Goal: Information Seeking & Learning: Find specific fact

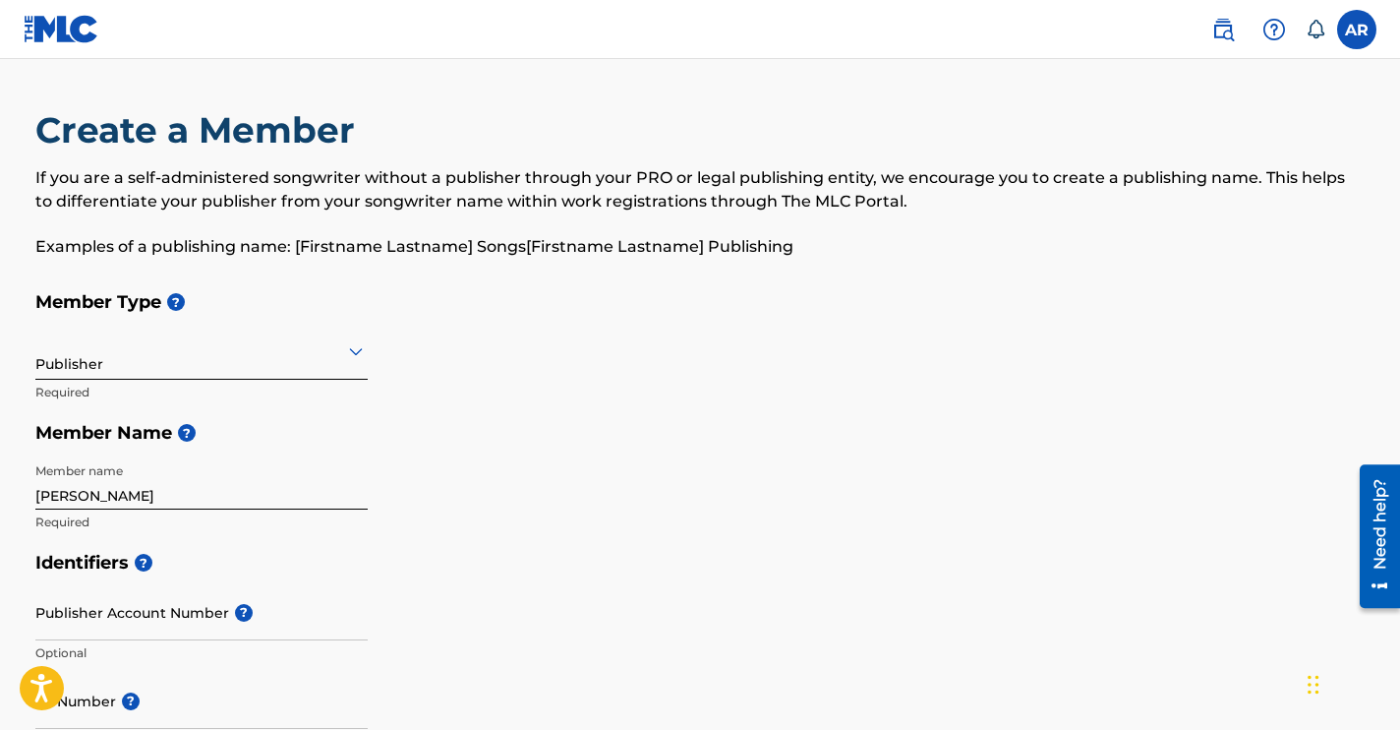
click at [1369, 23] on label at bounding box center [1356, 29] width 39 height 39
click at [1357, 30] on input "AR [PERSON_NAME] [EMAIL_ADDRESS][DOMAIN_NAME] Notification Preferences Profile …" at bounding box center [1357, 30] width 0 height 0
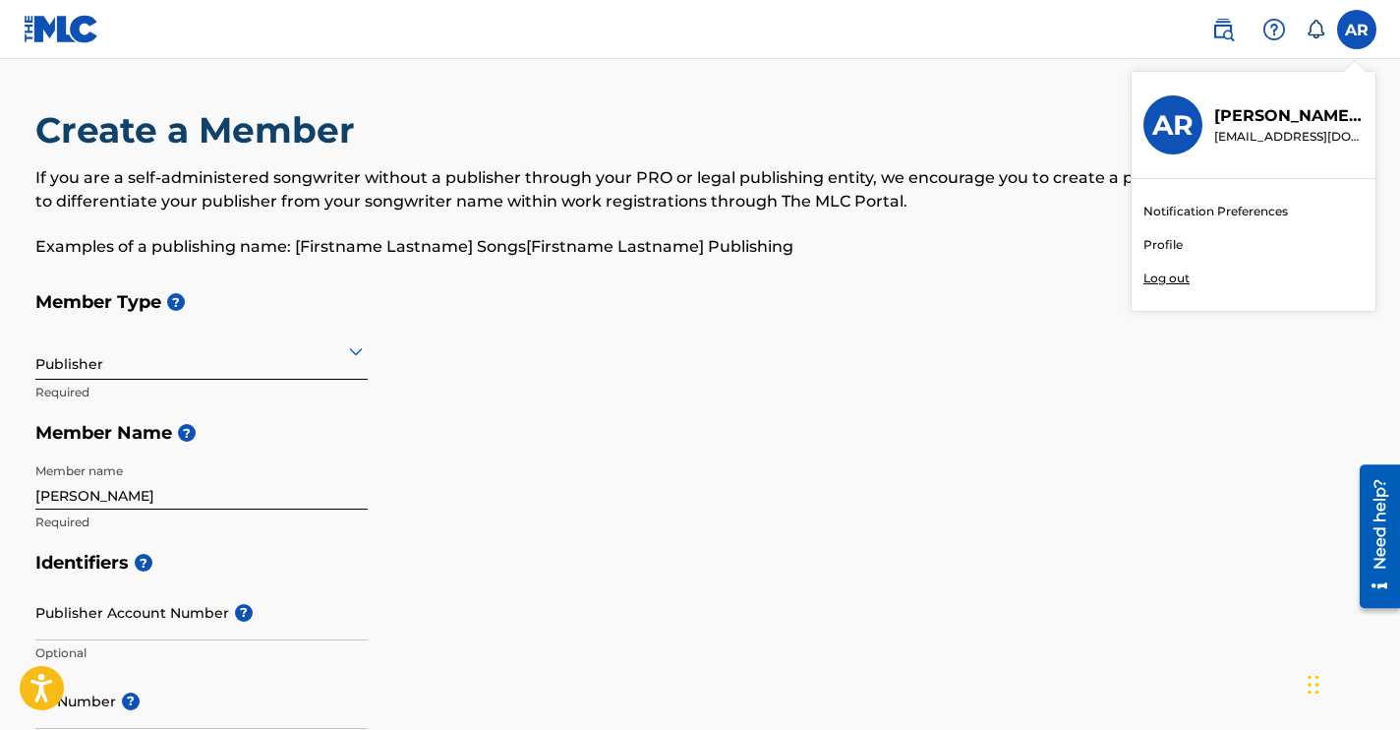
click at [1180, 214] on link "Notification Preferences" at bounding box center [1216, 212] width 145 height 18
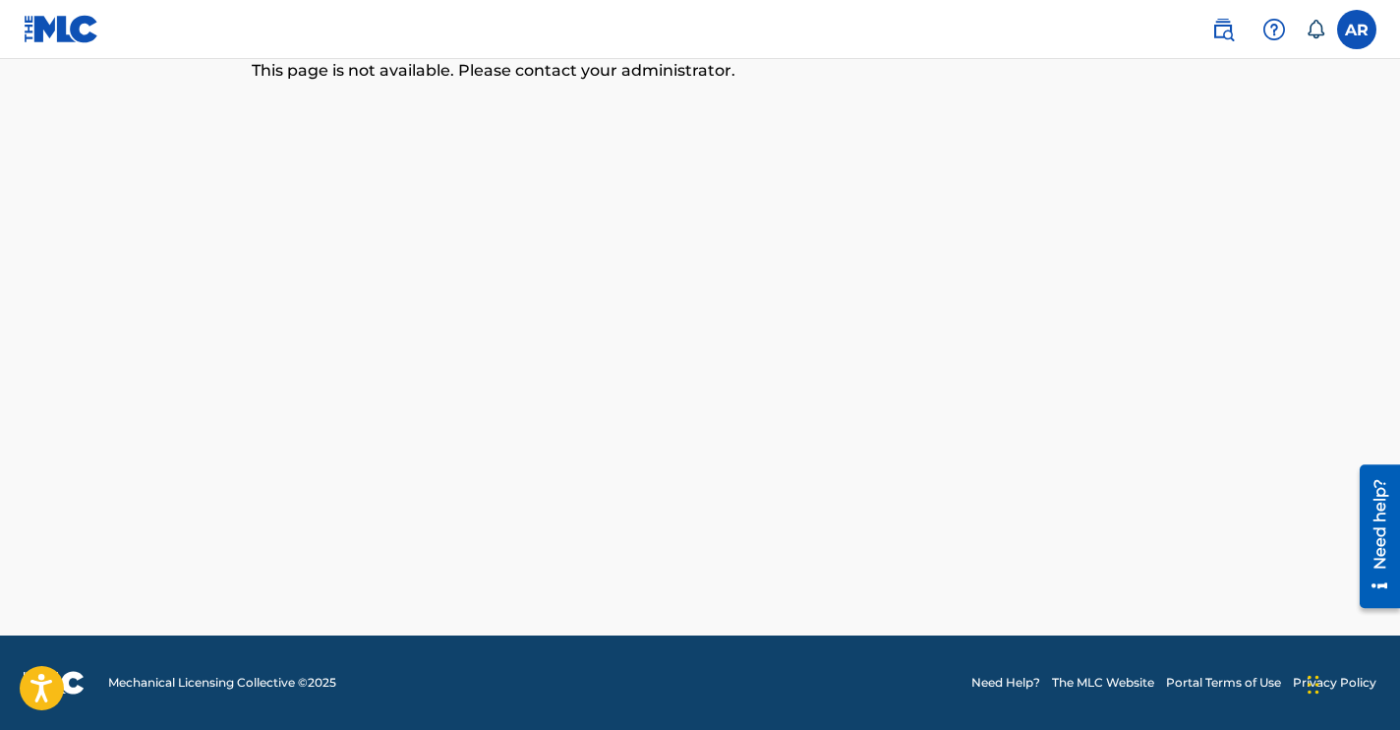
click at [1360, 36] on label at bounding box center [1356, 29] width 39 height 39
click at [1357, 30] on input "AR [PERSON_NAME] [EMAIL_ADDRESS][DOMAIN_NAME] Notification Preferences Profile …" at bounding box center [1357, 30] width 0 height 0
click at [1225, 33] on img at bounding box center [1224, 30] width 24 height 24
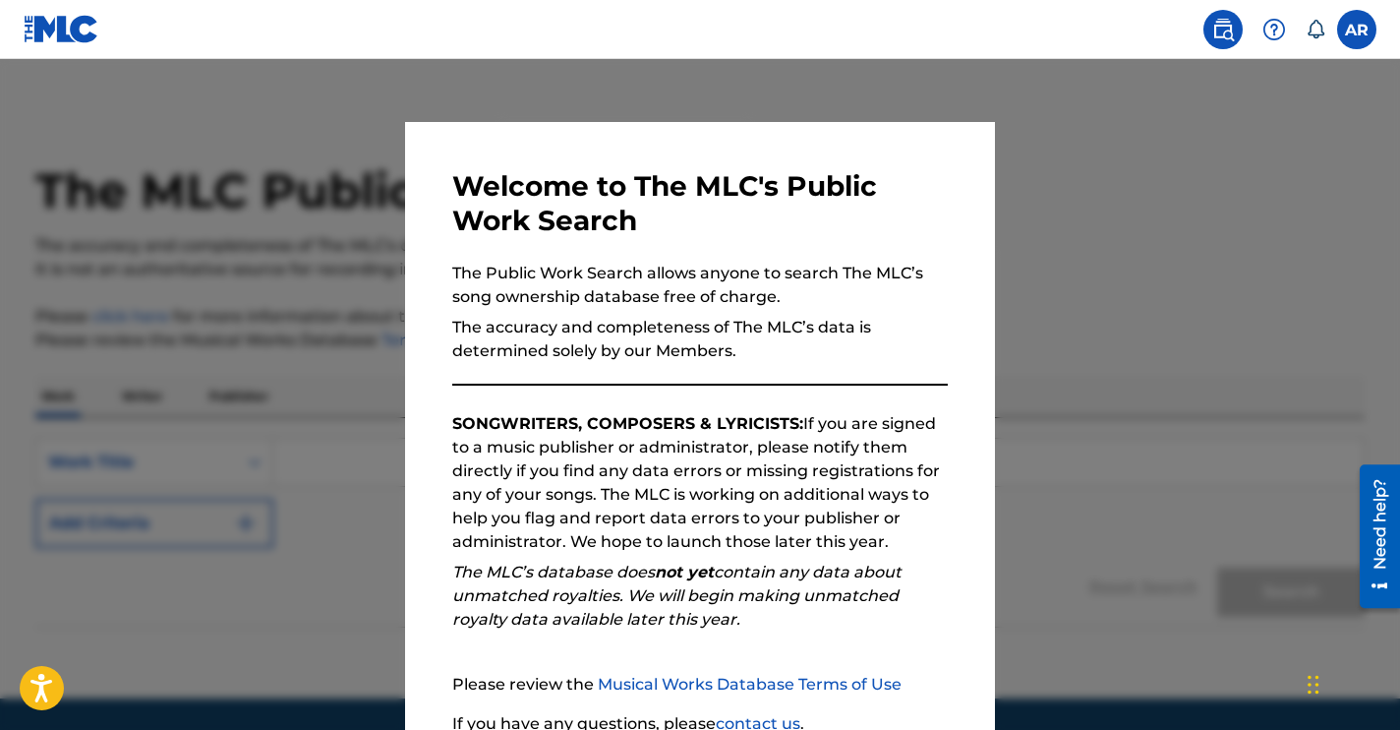
click at [1064, 346] on div at bounding box center [700, 424] width 1400 height 730
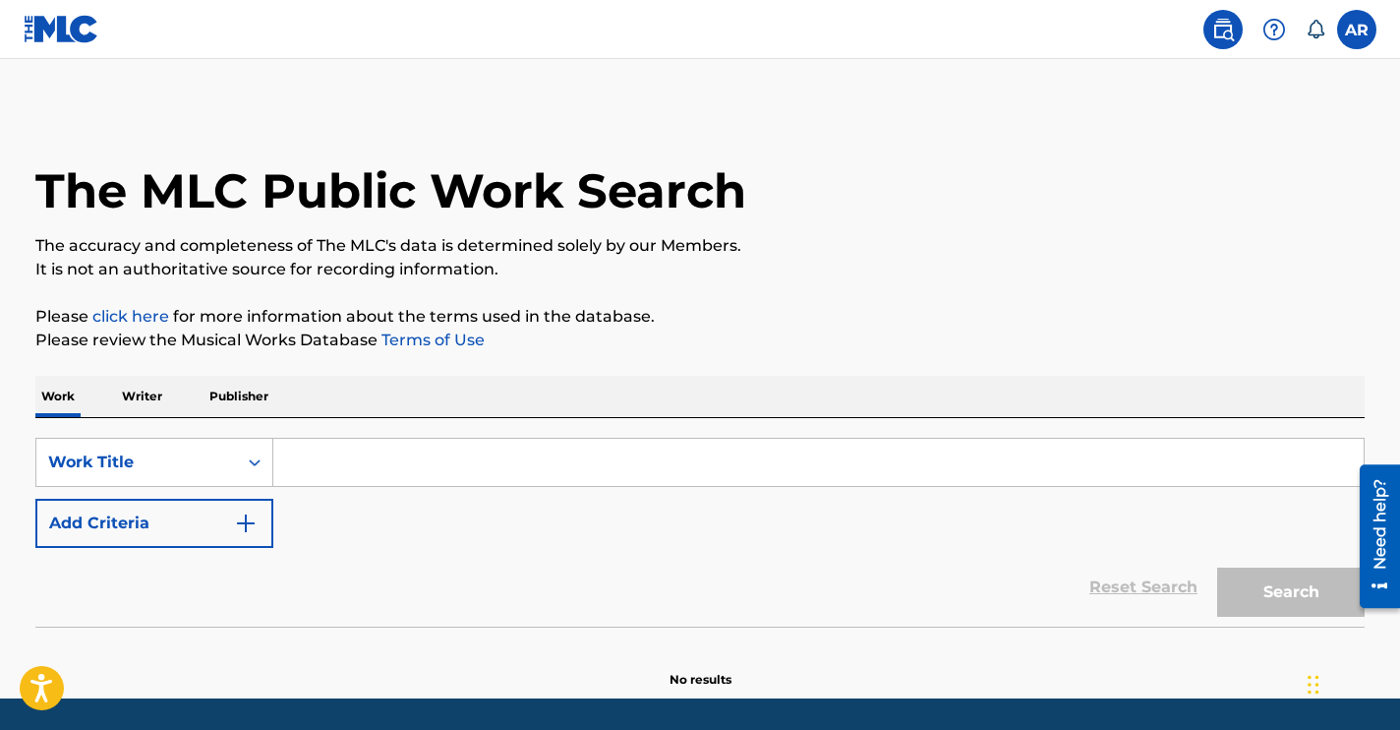
click at [136, 400] on p "Writer" at bounding box center [142, 396] width 52 height 41
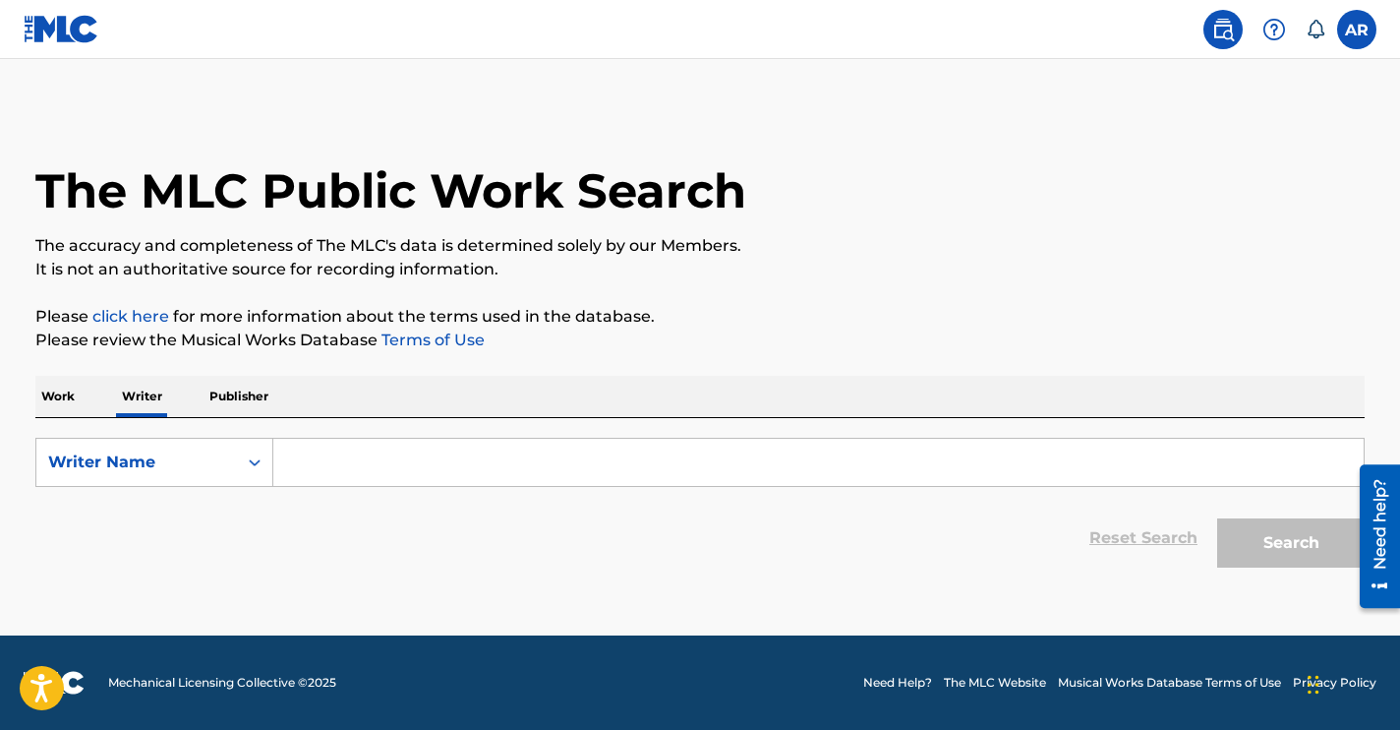
click at [313, 456] on input "Search Form" at bounding box center [818, 462] width 1091 height 47
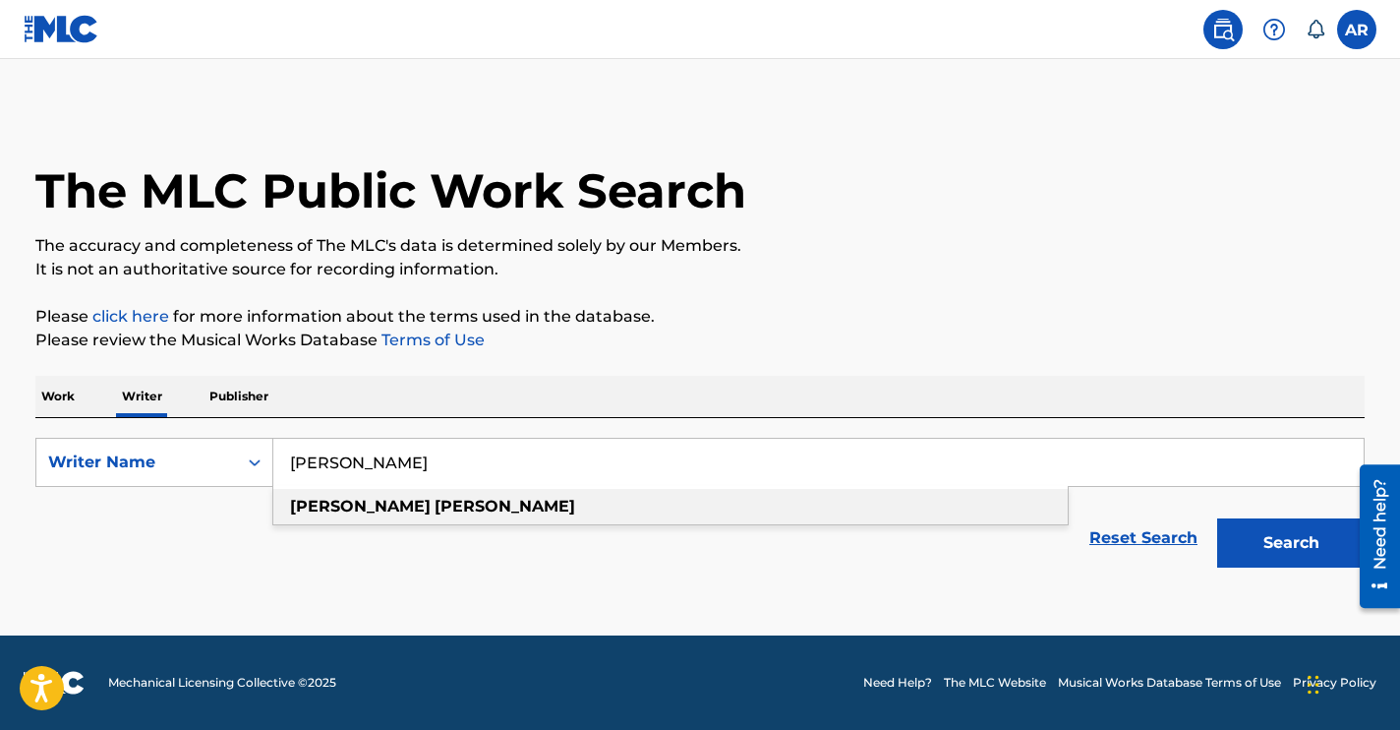
type input "[PERSON_NAME]"
click at [431, 498] on span "Search Form" at bounding box center [433, 506] width 4 height 19
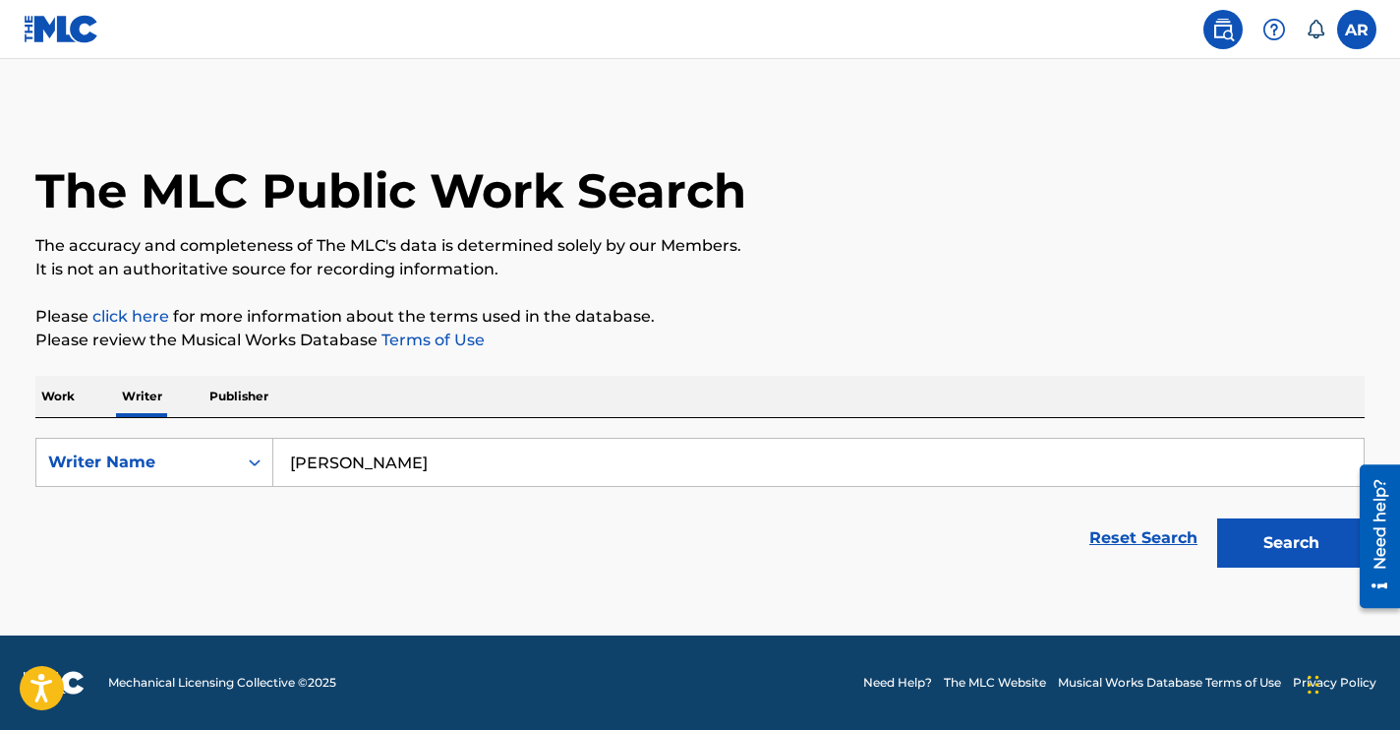
click at [1243, 543] on button "Search" at bounding box center [1291, 542] width 148 height 49
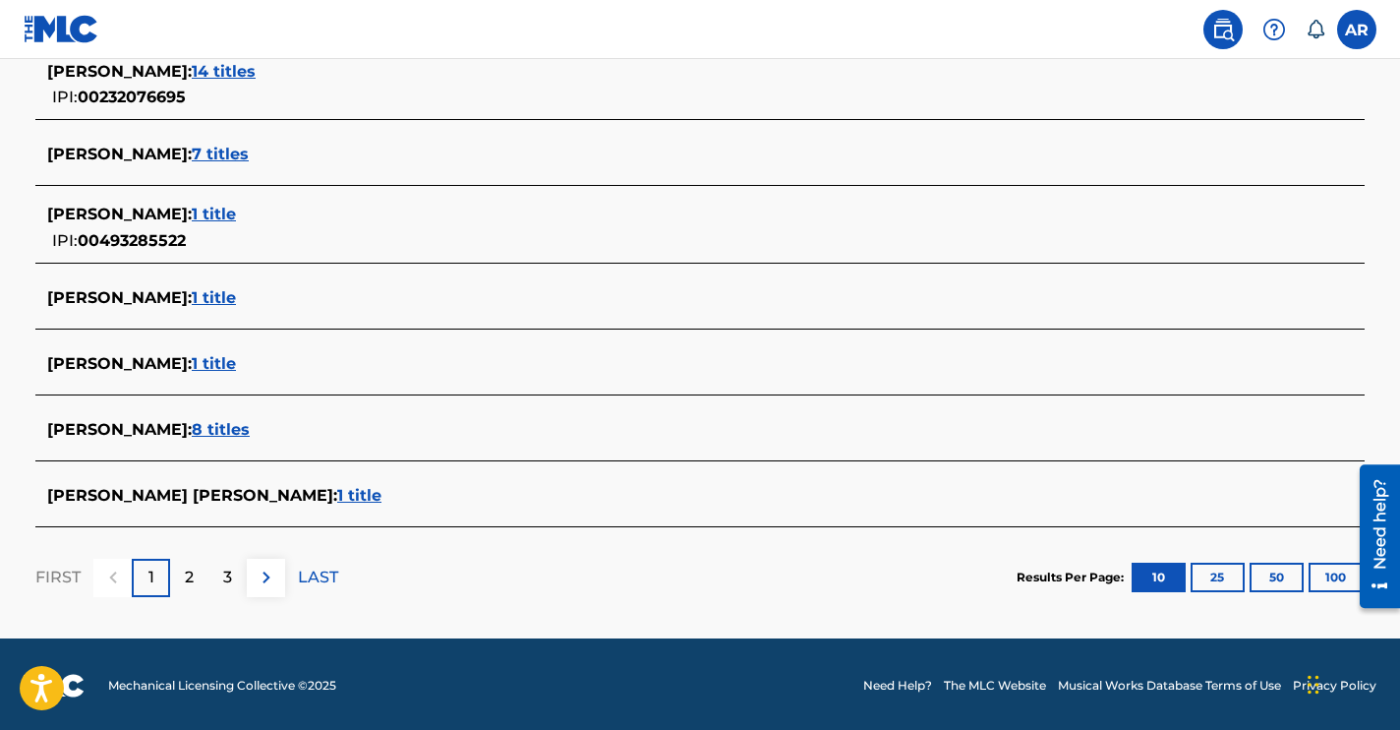
scroll to position [777, 0]
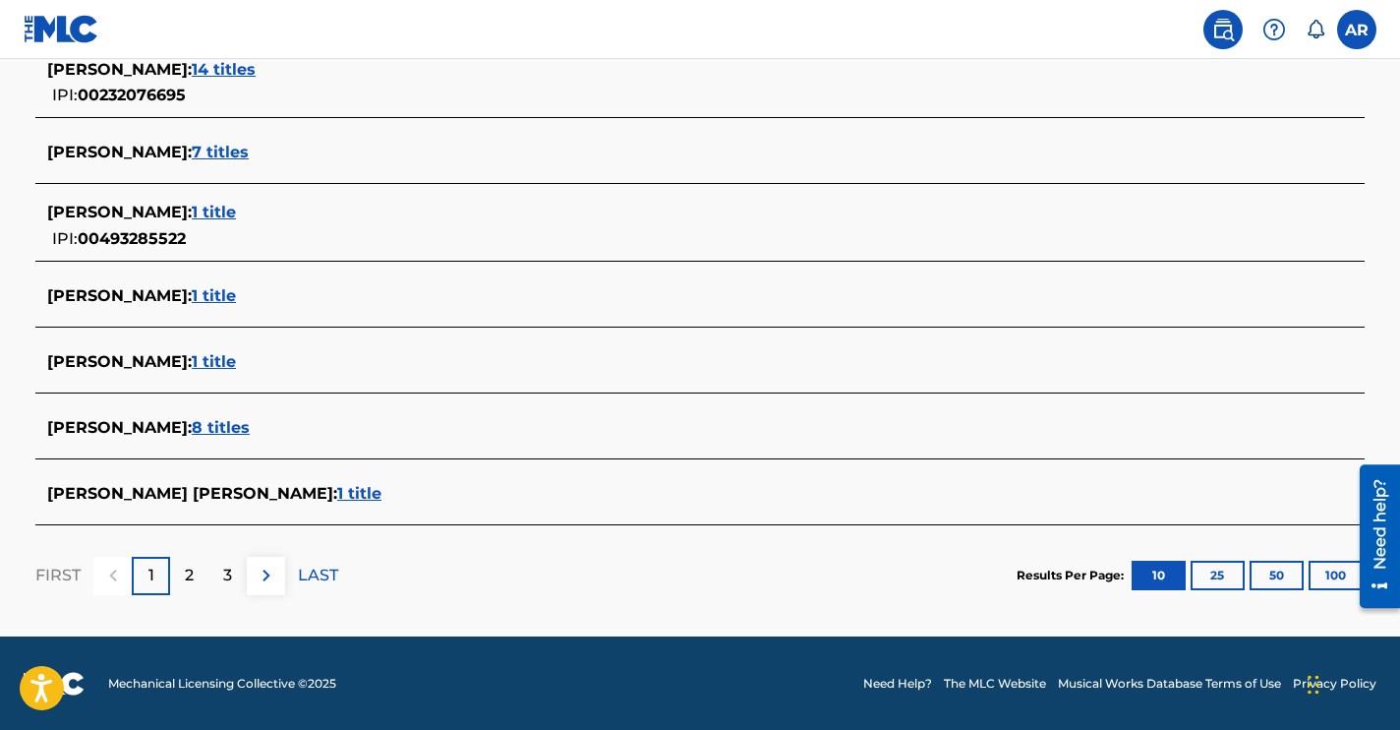
click at [192, 147] on span "7 titles" at bounding box center [220, 152] width 57 height 19
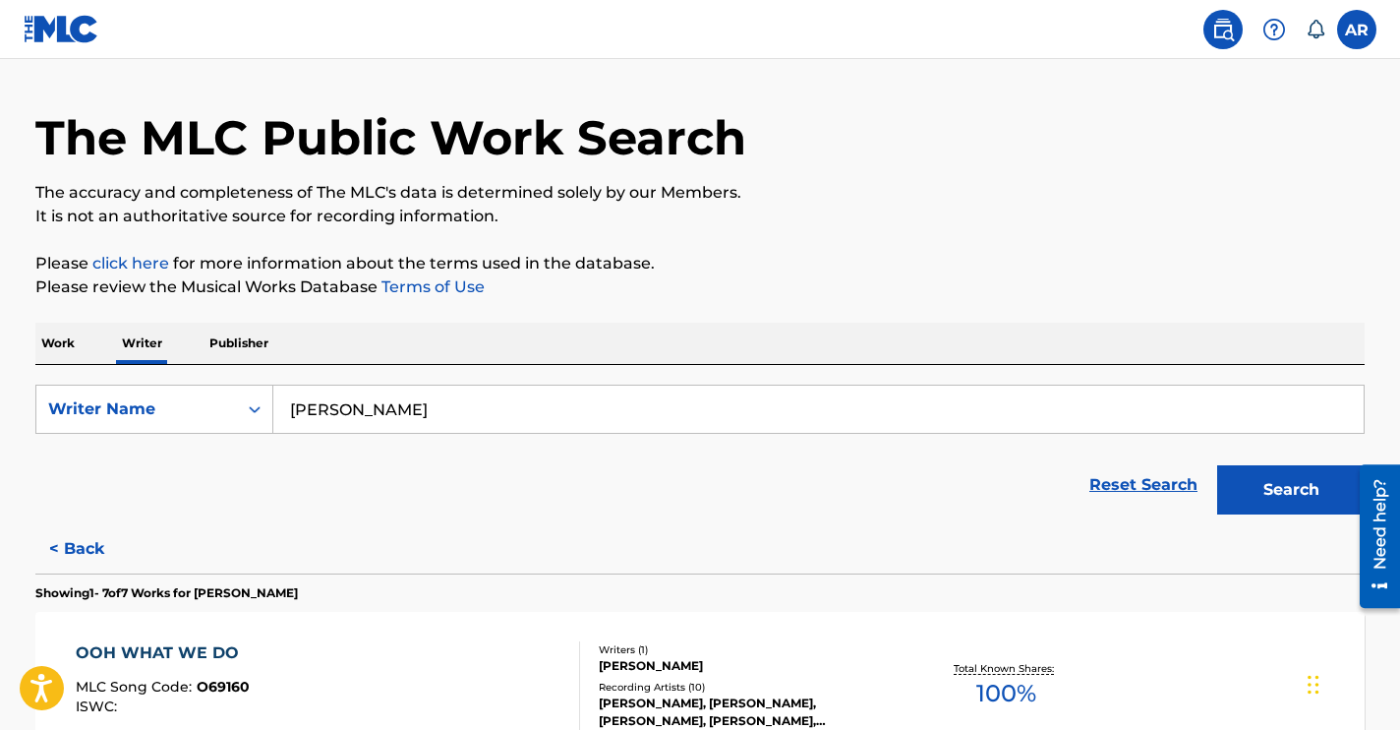
scroll to position [0, 0]
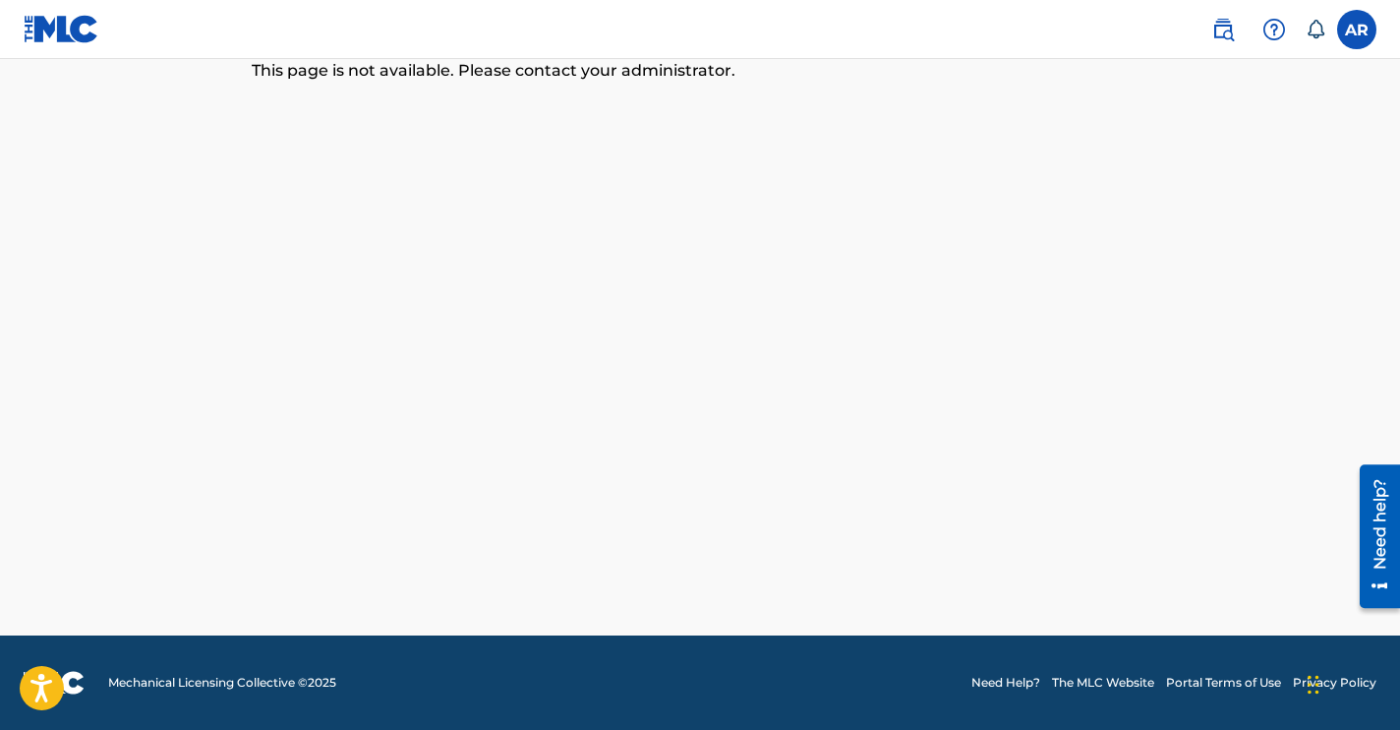
click at [1224, 32] on img at bounding box center [1224, 30] width 24 height 24
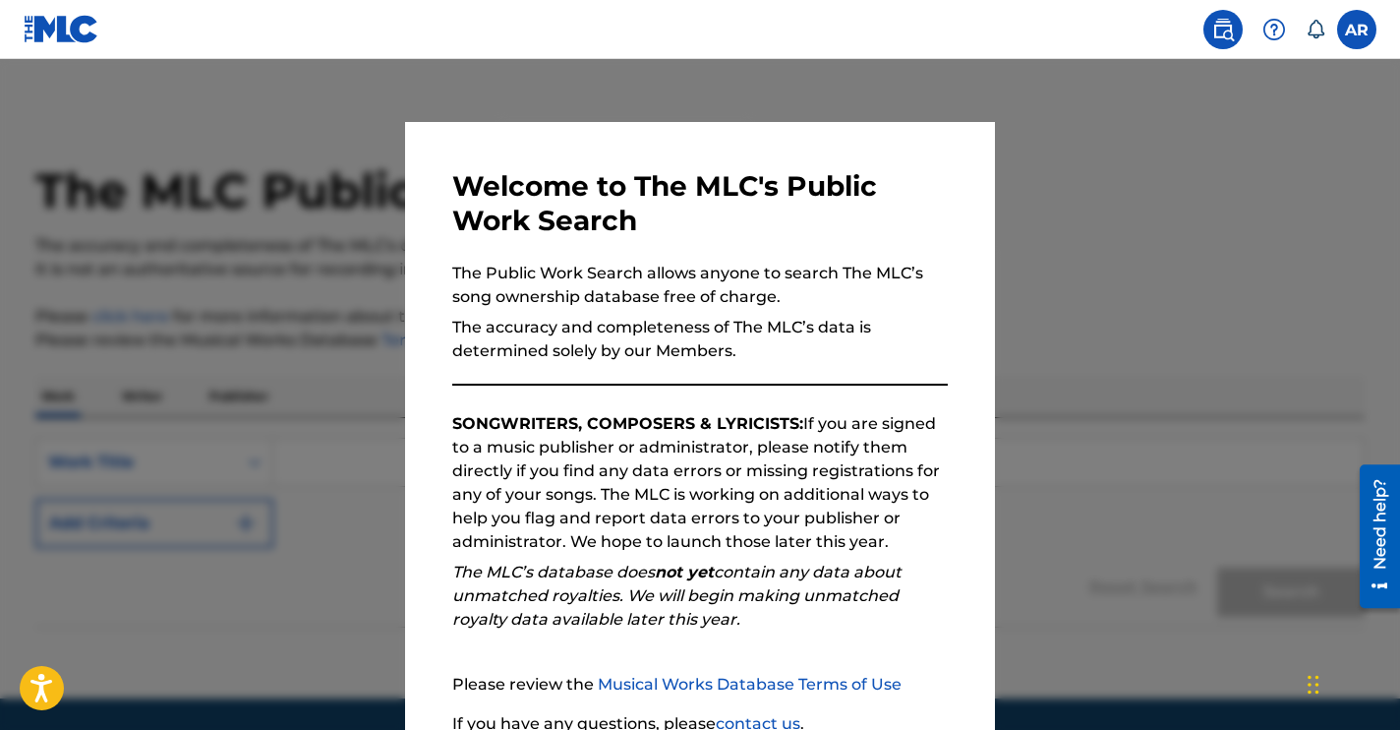
scroll to position [170, 0]
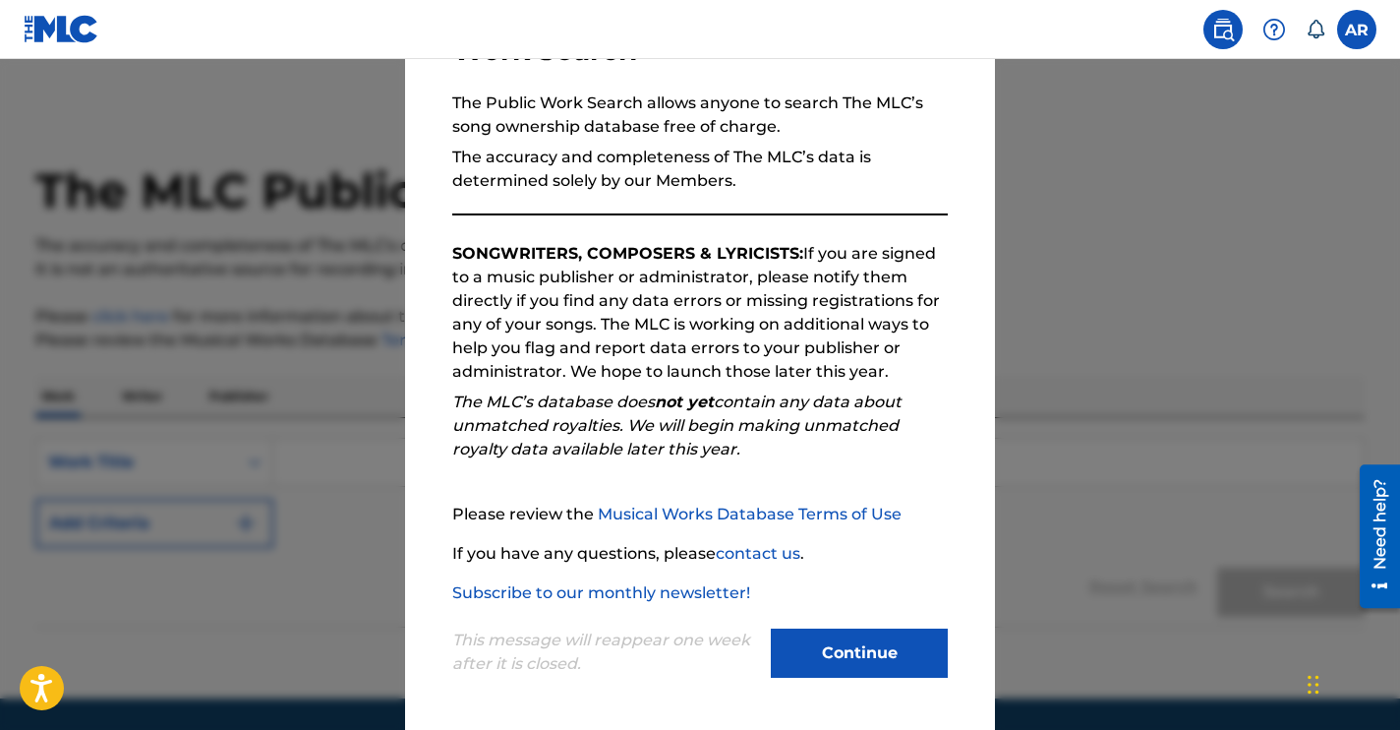
click at [854, 657] on button "Continue" at bounding box center [859, 652] width 177 height 49
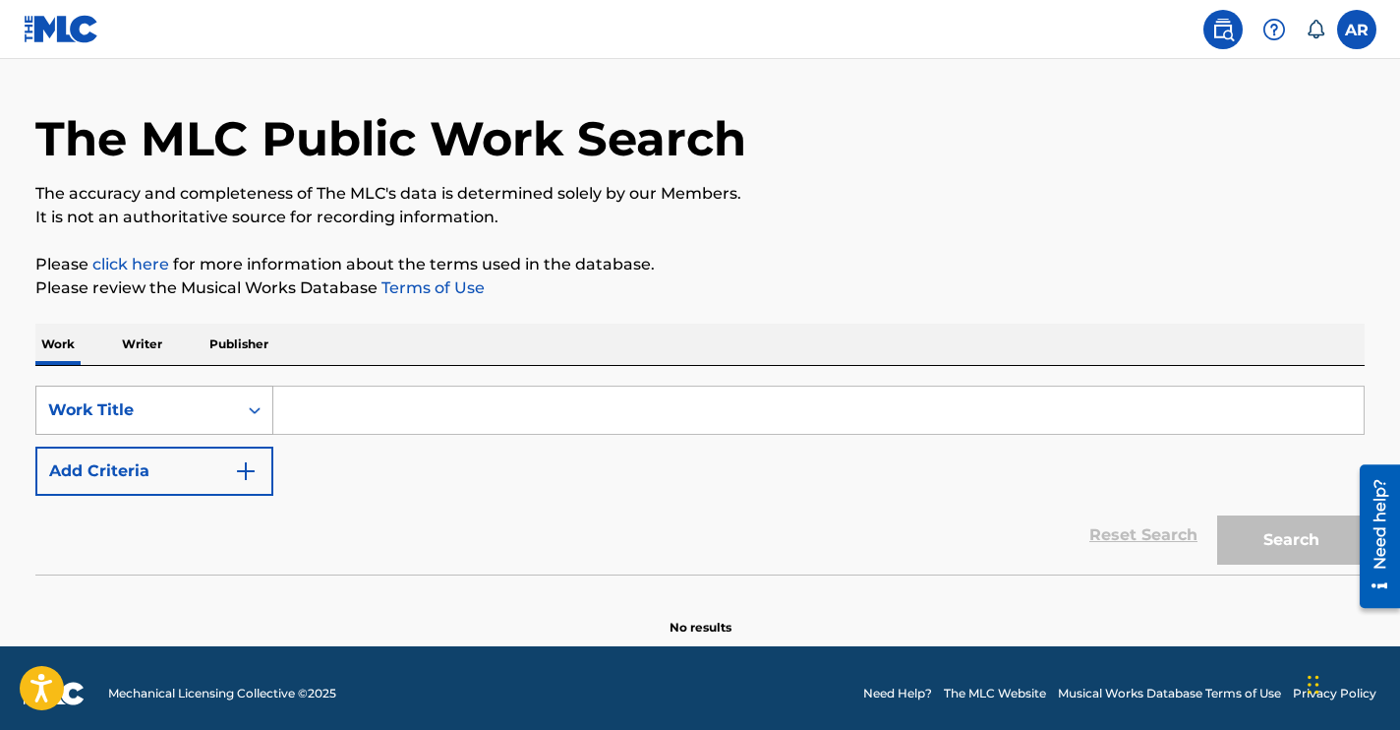
click at [250, 435] on div "Work Title" at bounding box center [154, 409] width 238 height 49
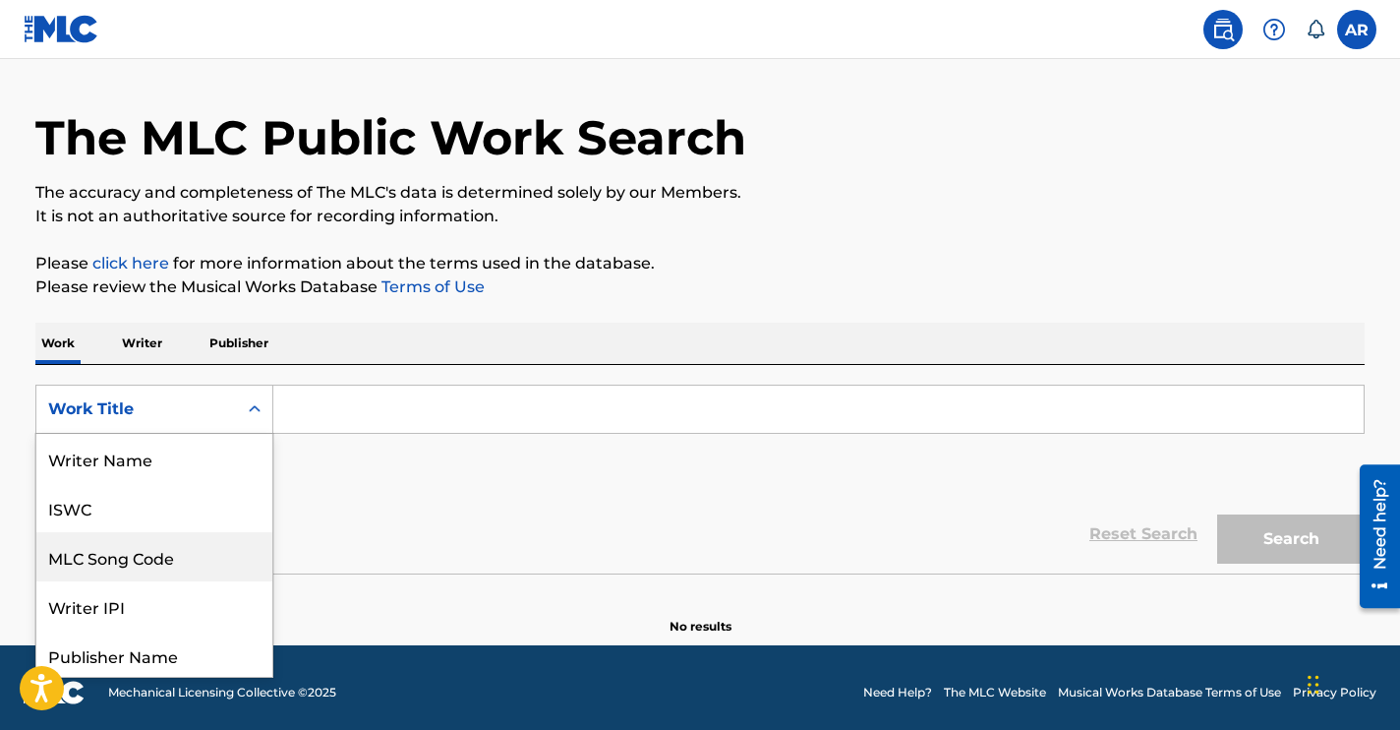
scroll to position [98, 0]
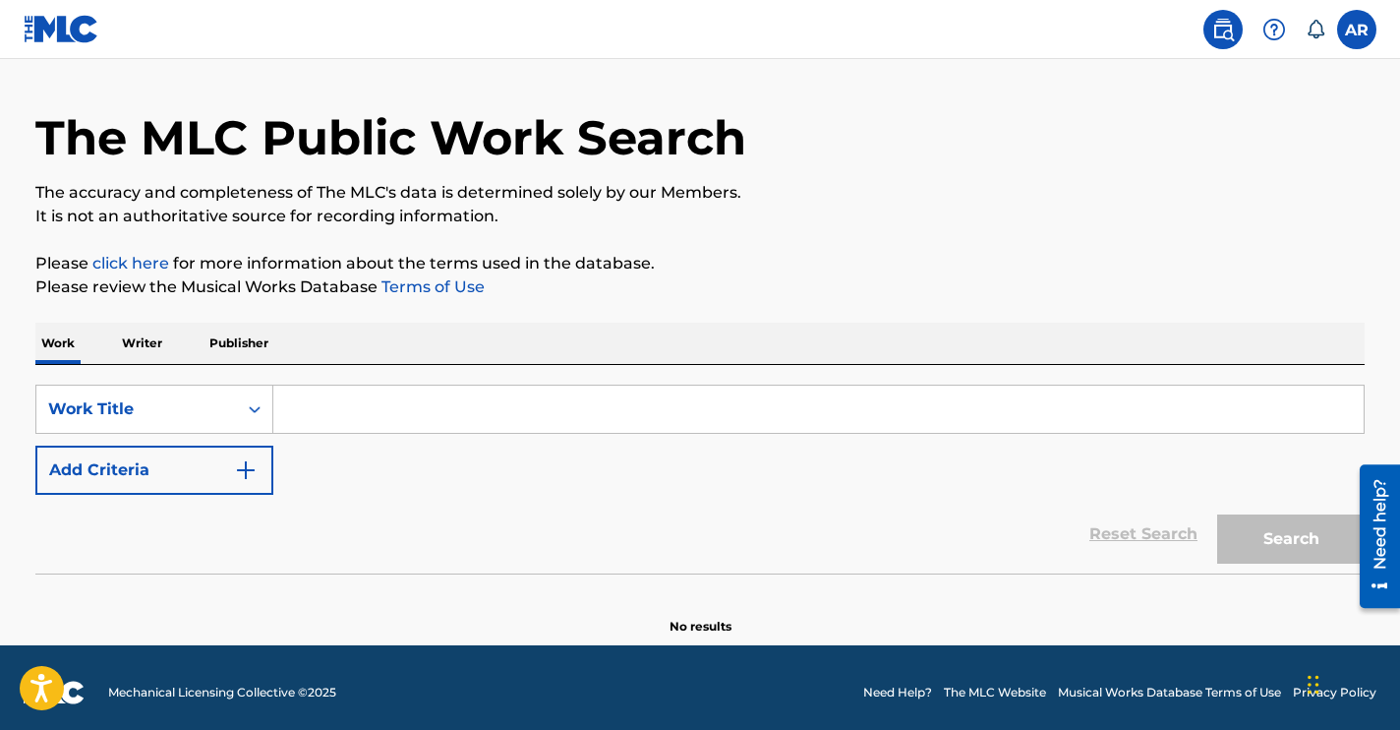
click at [239, 407] on div "Search Form" at bounding box center [254, 408] width 35 height 35
click at [323, 411] on input "Search Form" at bounding box center [818, 408] width 1091 height 47
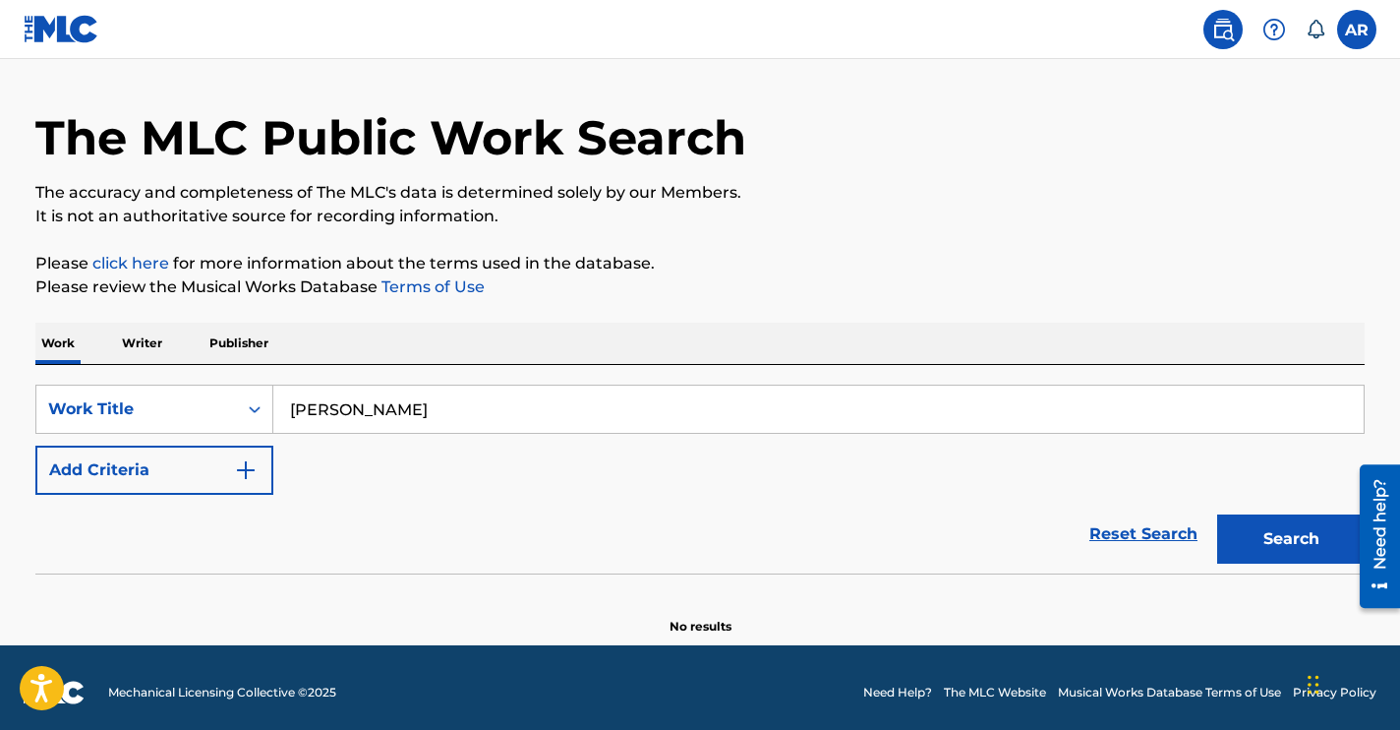
click at [1217, 514] on button "Search" at bounding box center [1291, 538] width 148 height 49
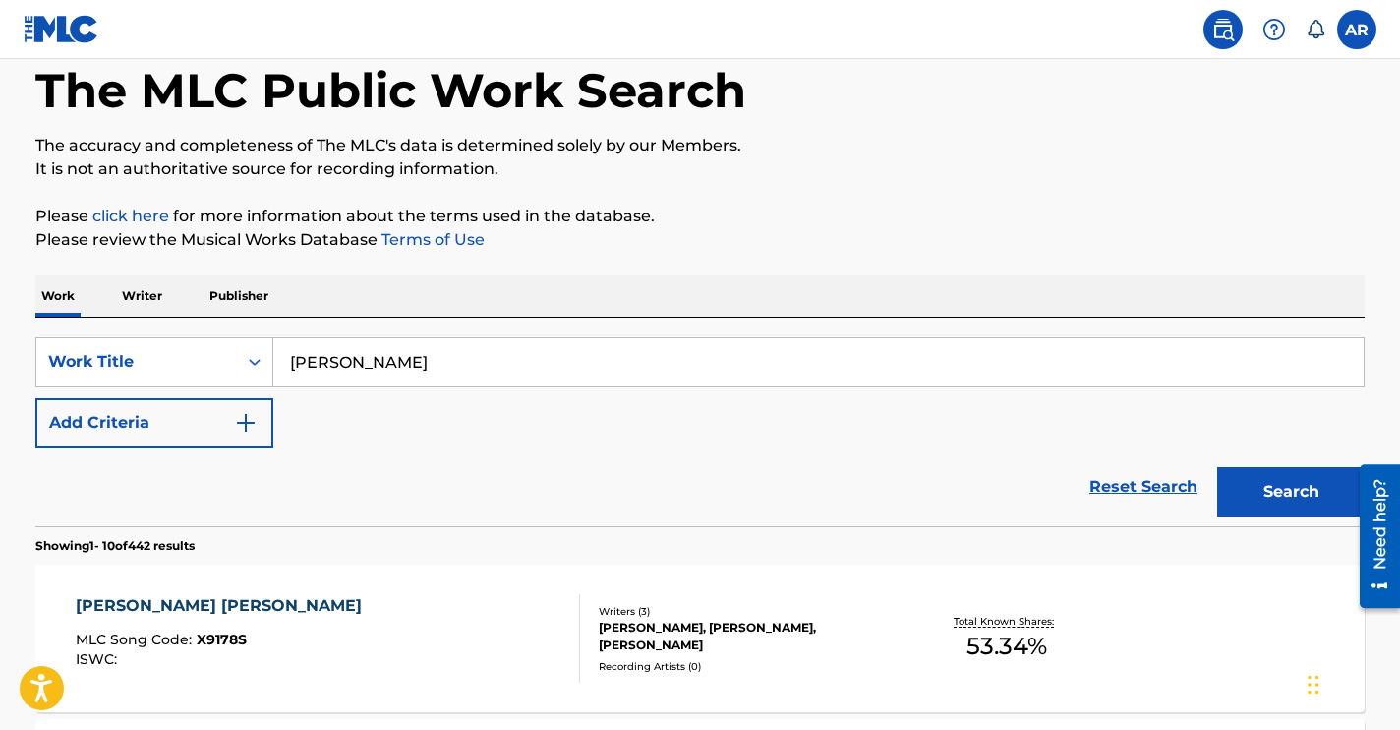
scroll to position [0, 0]
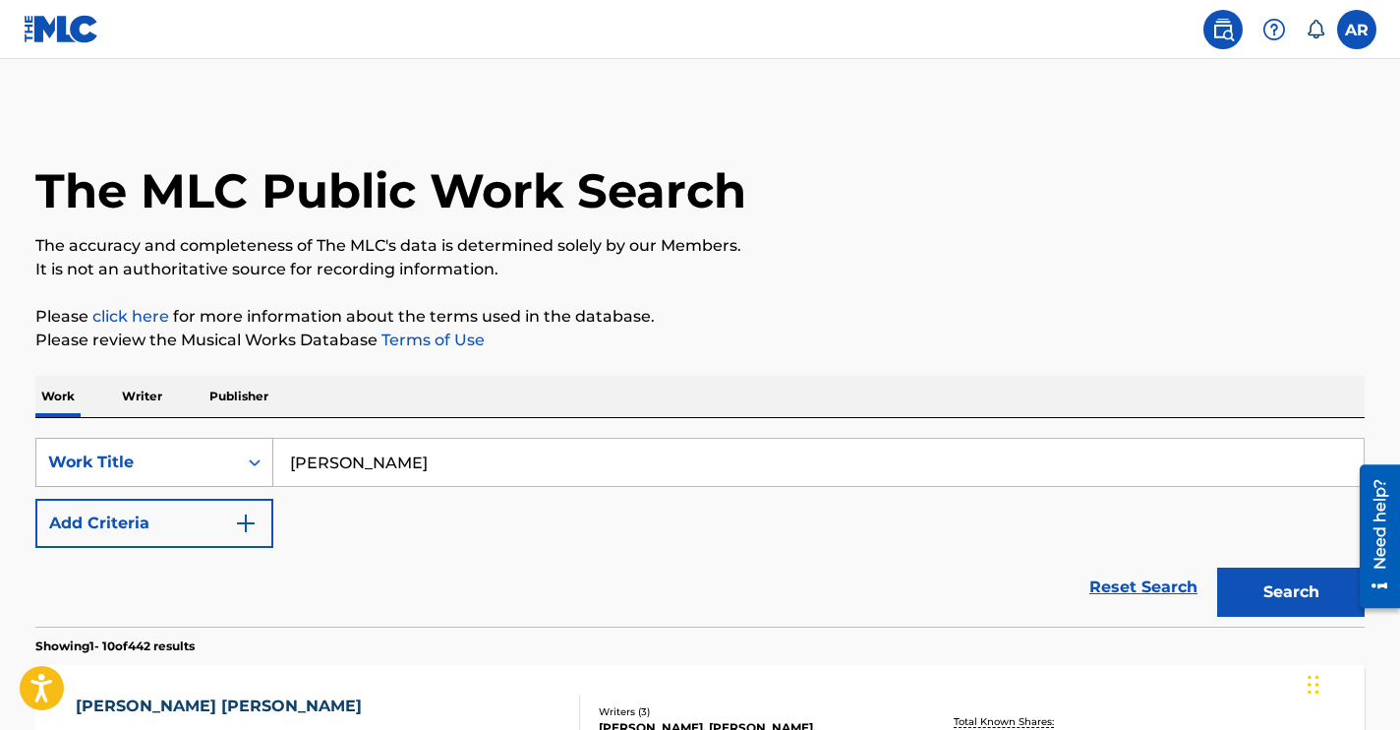
drag, startPoint x: 417, startPoint y: 470, endPoint x: 265, endPoint y: 468, distance: 152.4
click at [264, 468] on div "SearchWithCriteria03f5be78-c0dd-4cd8-813a-e14f40e3375d Work Title [PERSON_NAME]" at bounding box center [700, 462] width 1330 height 49
click at [1217, 567] on button "Search" at bounding box center [1291, 591] width 148 height 49
click at [483, 463] on input "[PERSON_NAME]" at bounding box center [818, 462] width 1091 height 47
type input "[PERSON_NAME]"
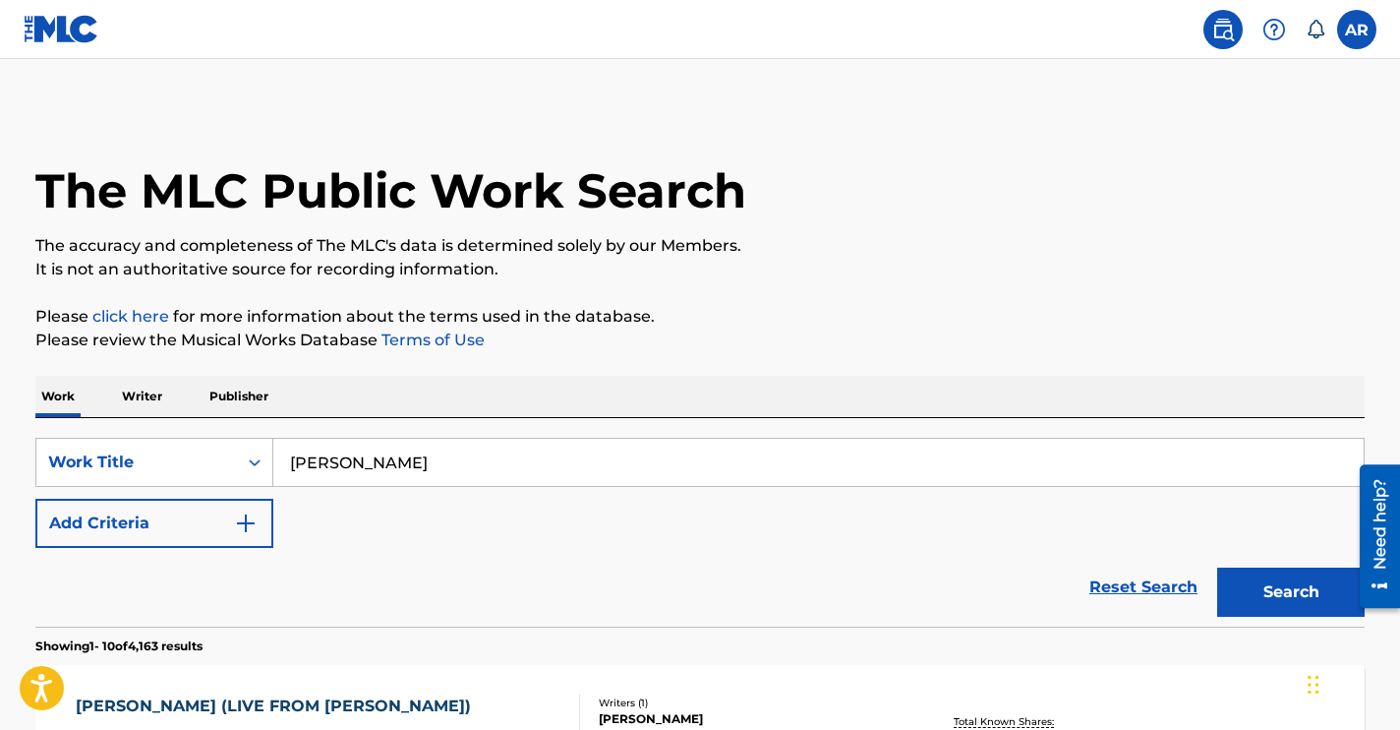
click at [1217, 567] on button "Search" at bounding box center [1291, 591] width 148 height 49
click at [67, 25] on img at bounding box center [62, 29] width 76 height 29
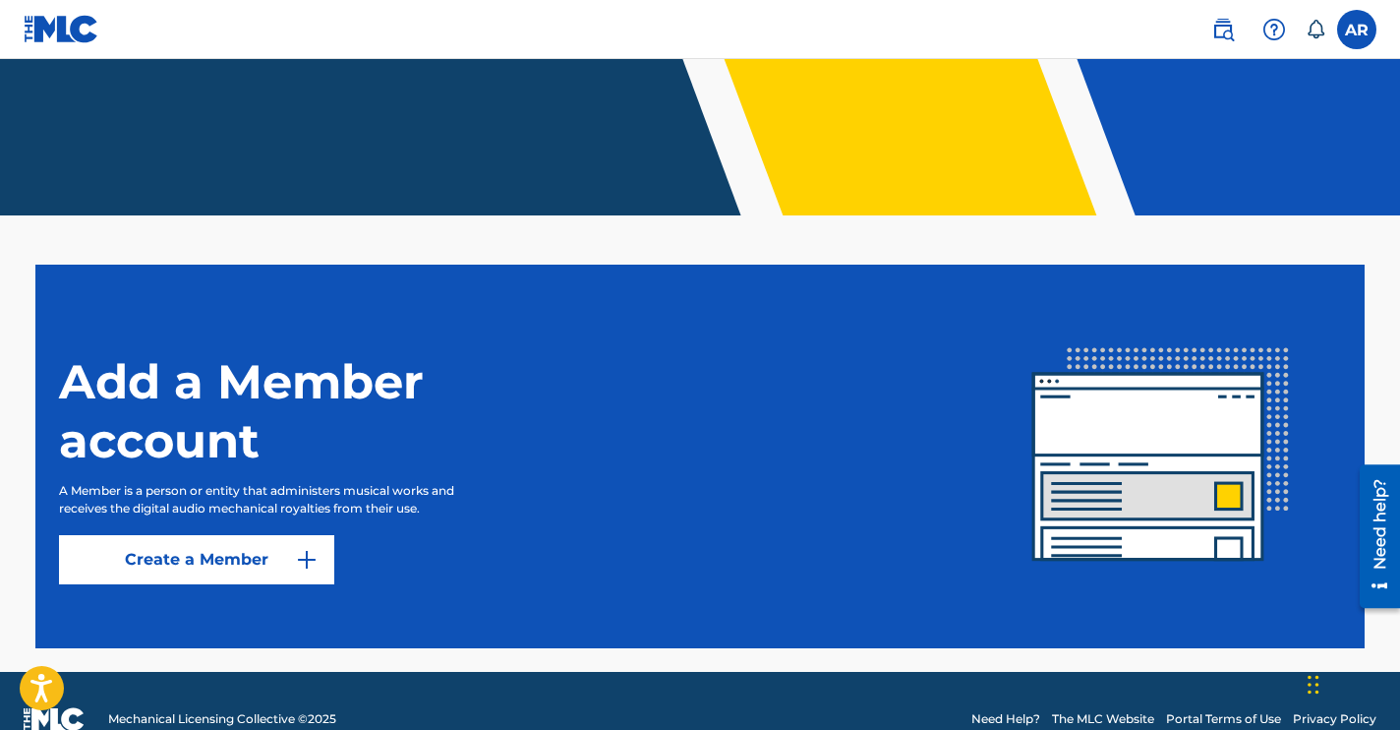
scroll to position [397, 0]
